Goal: Information Seeking & Learning: Learn about a topic

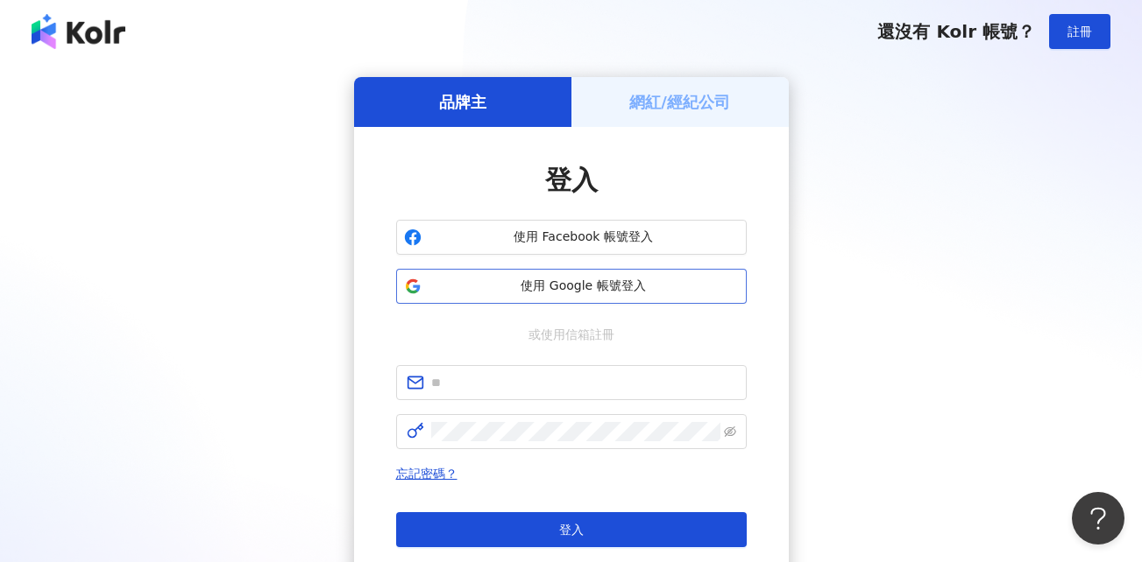
click at [547, 284] on span "使用 Google 帳號登入" at bounding box center [583, 287] width 310 height 18
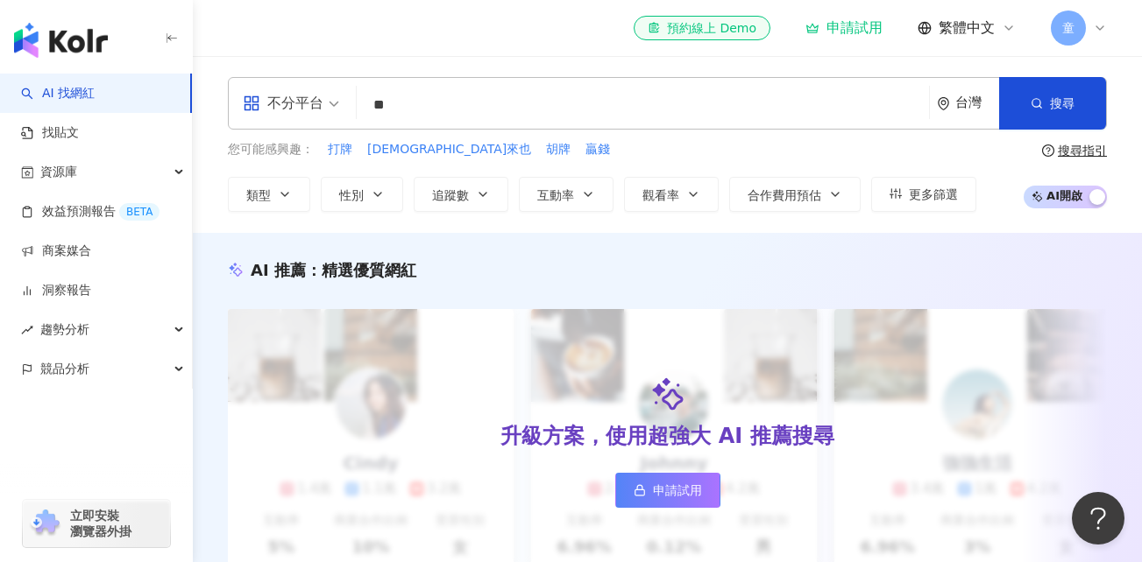
type input "**"
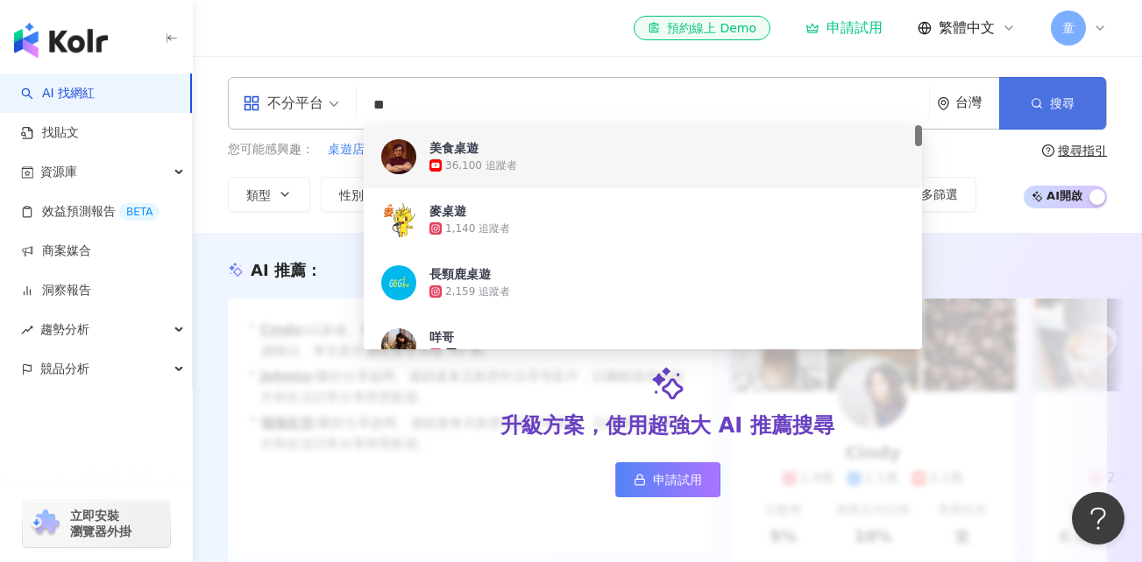
click at [1048, 110] on button "搜尋" at bounding box center [1052, 103] width 107 height 53
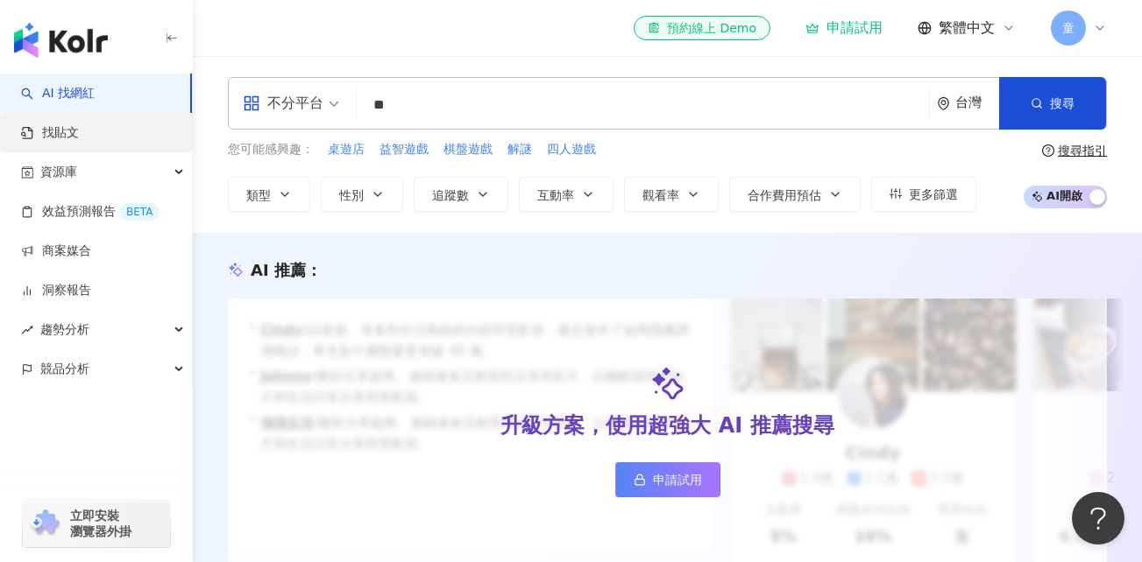
click at [68, 124] on link "找貼文" at bounding box center [50, 133] width 58 height 18
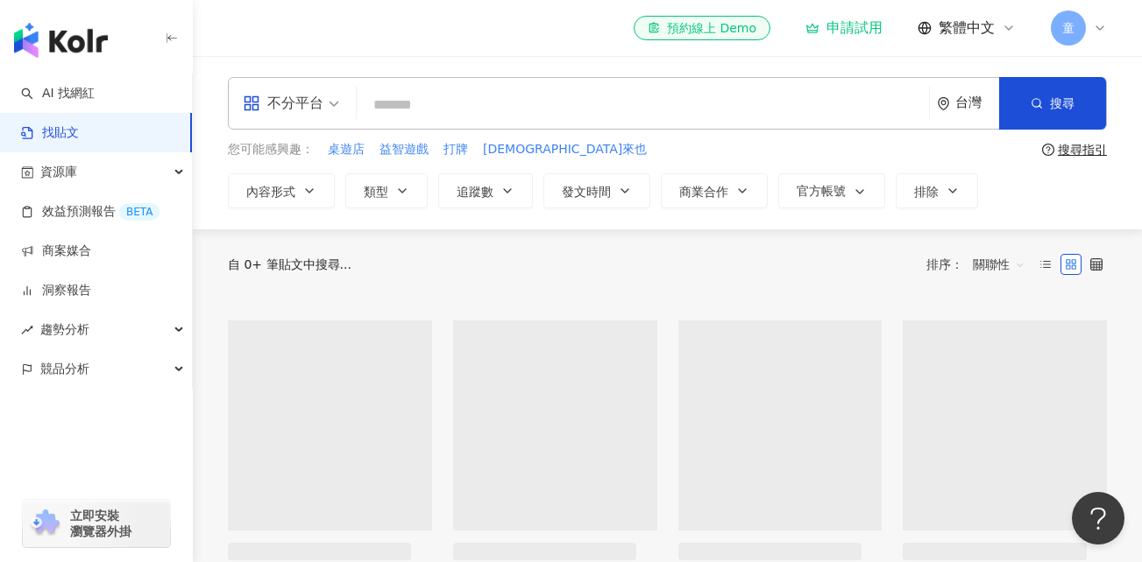
click at [477, 112] on input "search" at bounding box center [643, 105] width 558 height 38
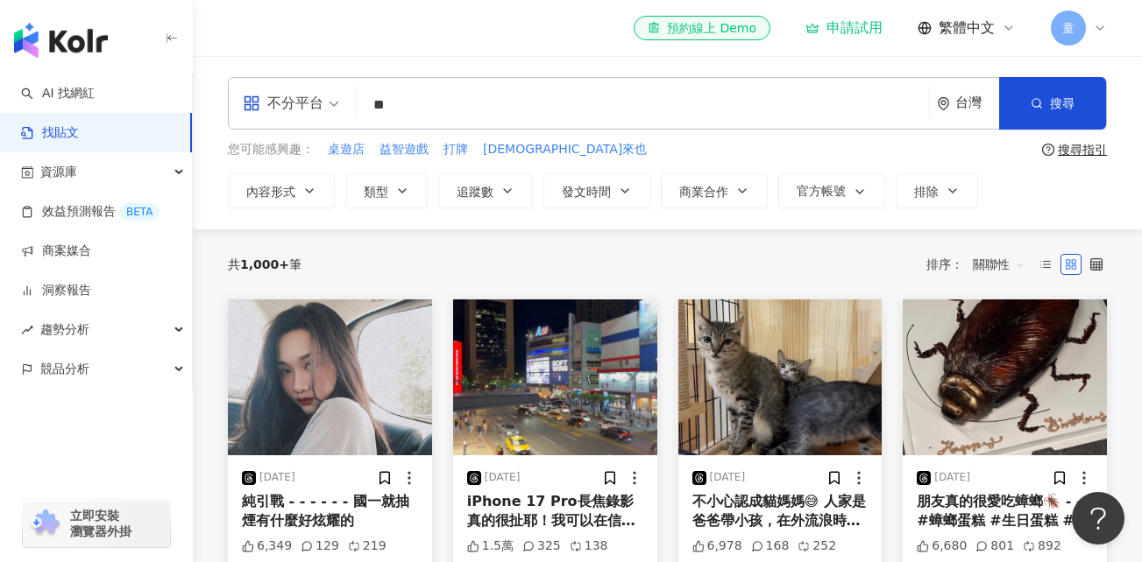
type input "*"
click at [498, 147] on span "神來也" at bounding box center [565, 150] width 164 height 18
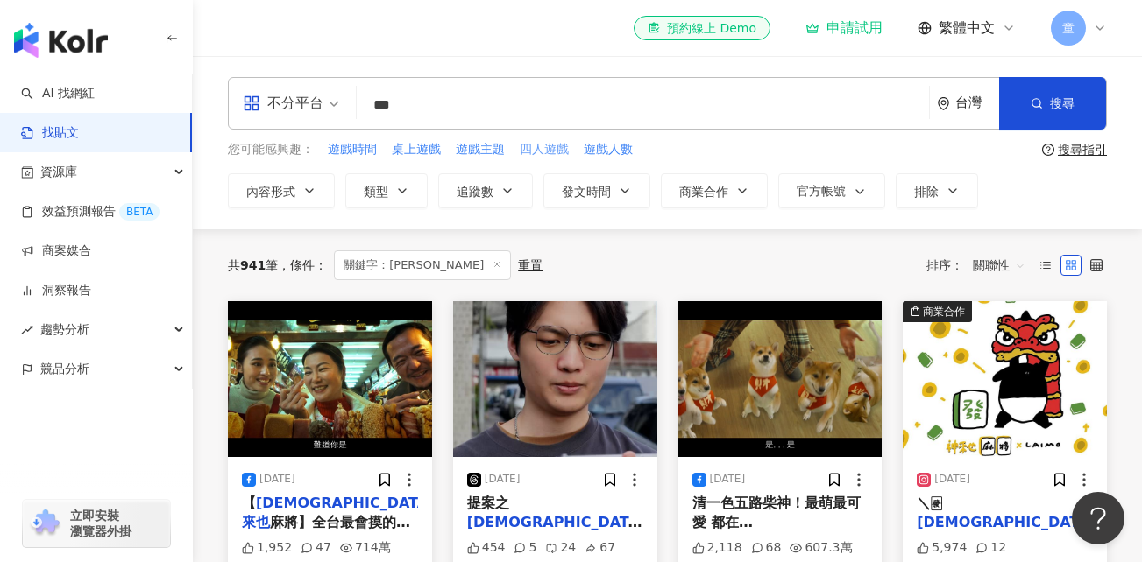
click at [538, 141] on span "四人遊戲" at bounding box center [544, 150] width 49 height 18
type input "****"
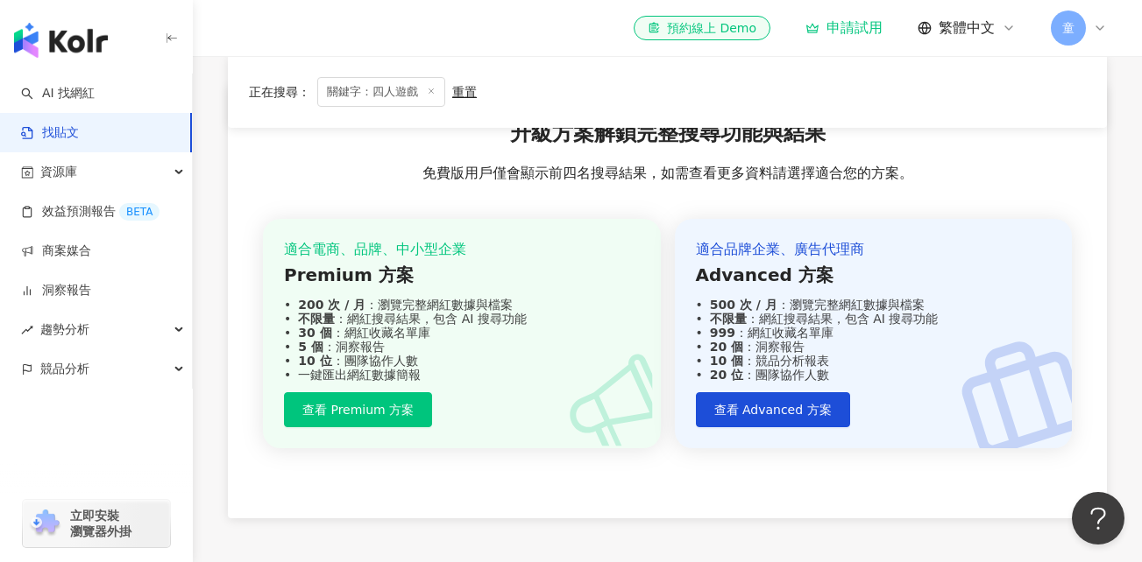
scroll to position [808, 0]
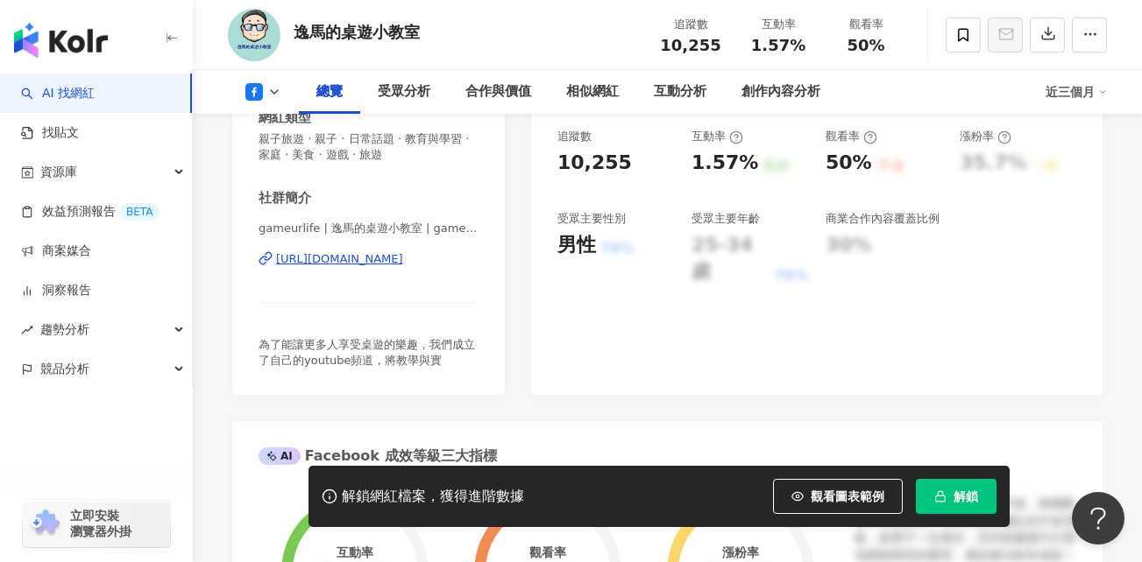
scroll to position [175, 0]
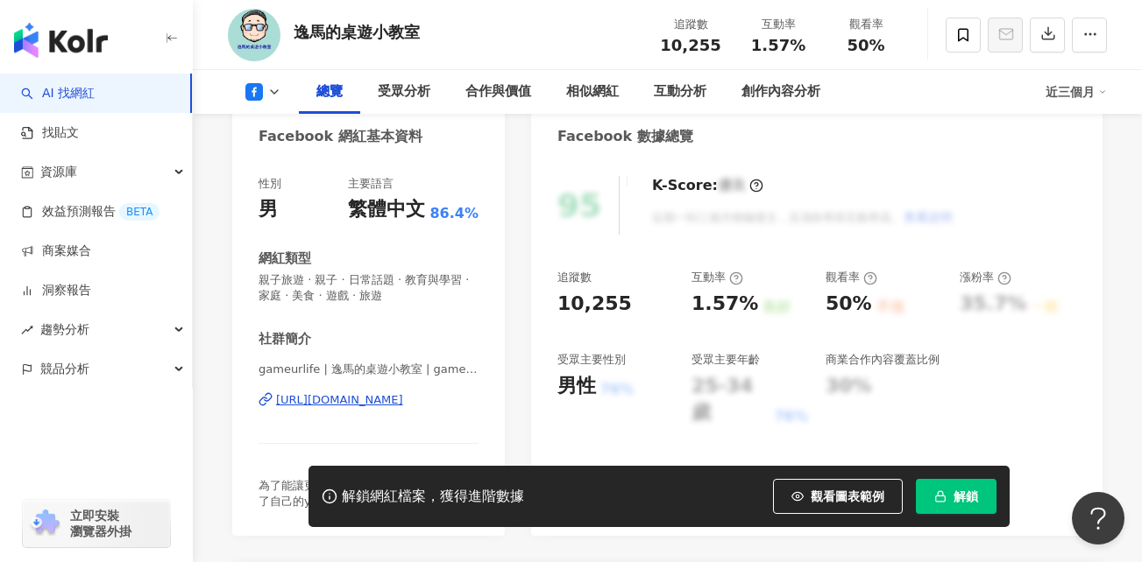
click at [403, 400] on div "https://www.facebook.com/178832372684316" at bounding box center [339, 401] width 127 height 16
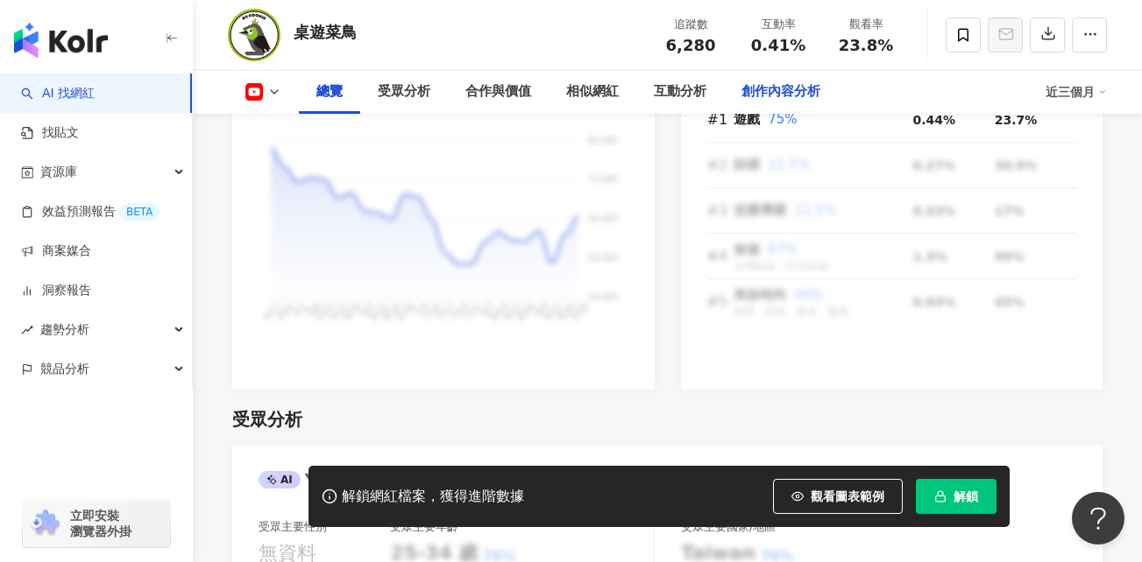
scroll to position [1314, 0]
